Goal: Use online tool/utility: Use online tool/utility

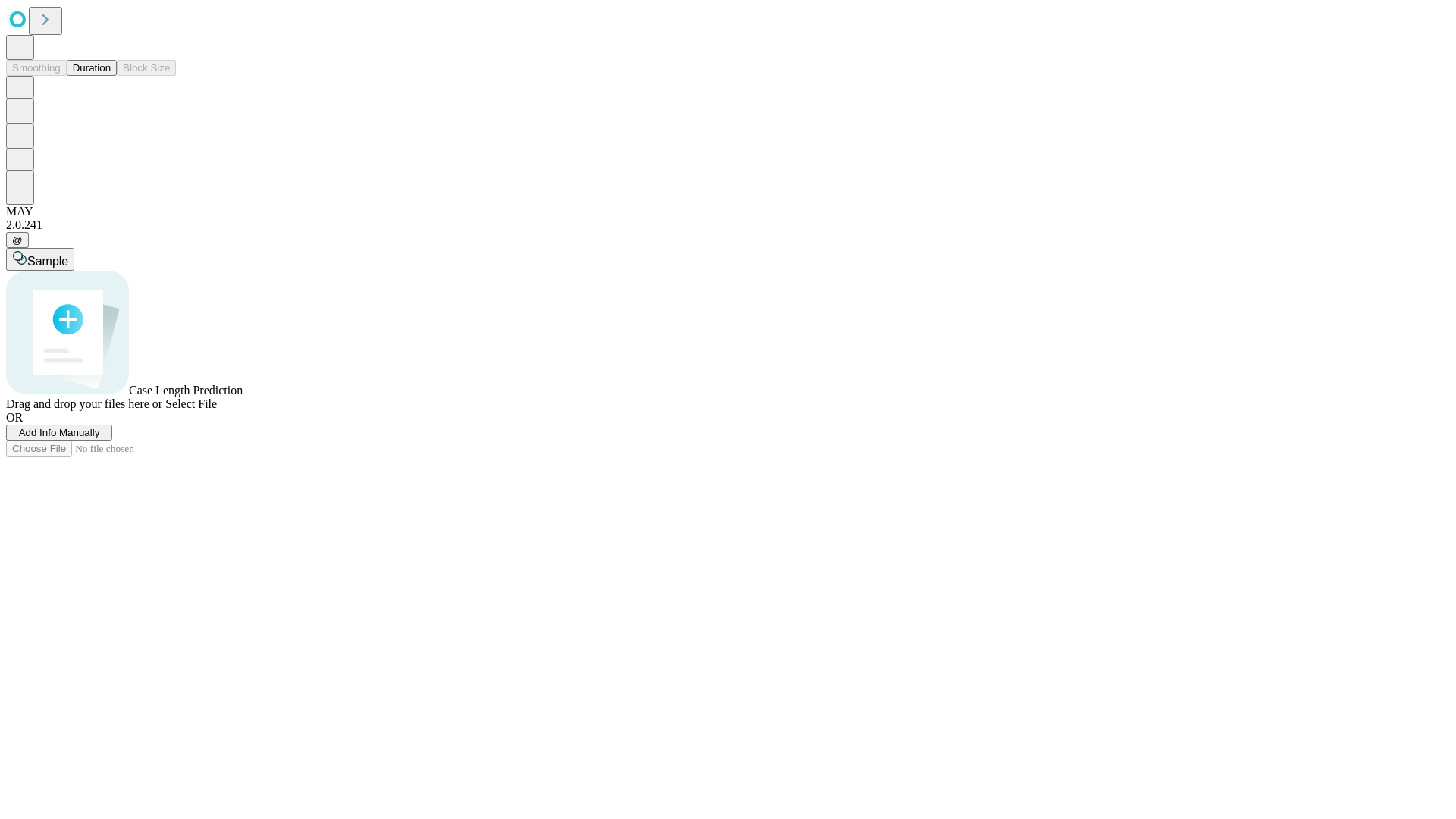
click at [111, 75] on button "Duration" at bounding box center [91, 68] width 50 height 16
click at [217, 410] on span "Select File" at bounding box center [191, 404] width 52 height 13
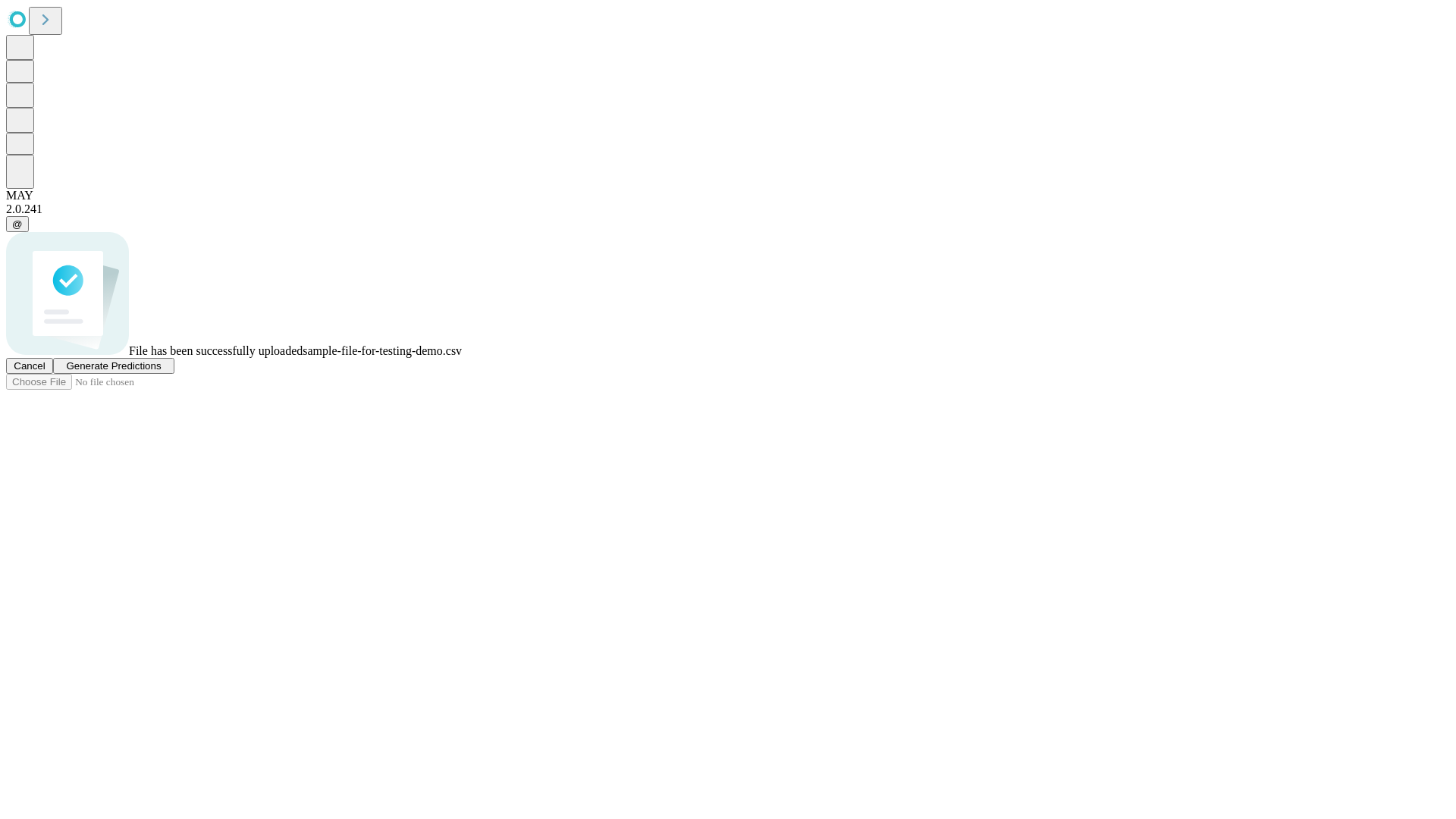
click at [161, 371] on span "Generate Predictions" at bounding box center [113, 366] width 95 height 12
